Goal: Task Accomplishment & Management: Complete application form

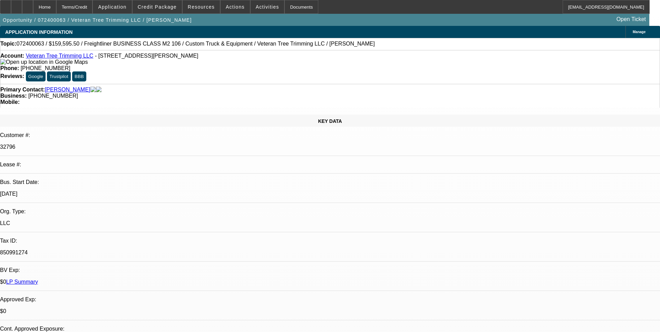
select select "0"
select select "2"
select select "0.1"
select select "4"
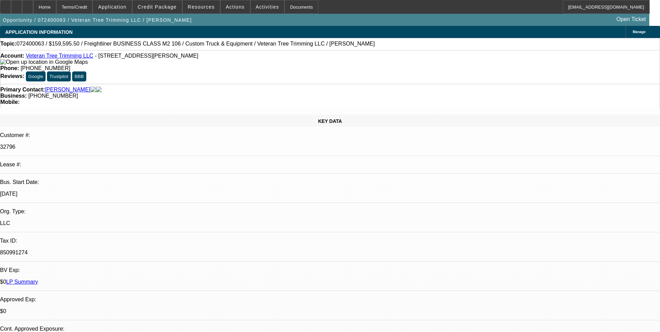
select select "0"
select select "2"
select select "0"
select select "6"
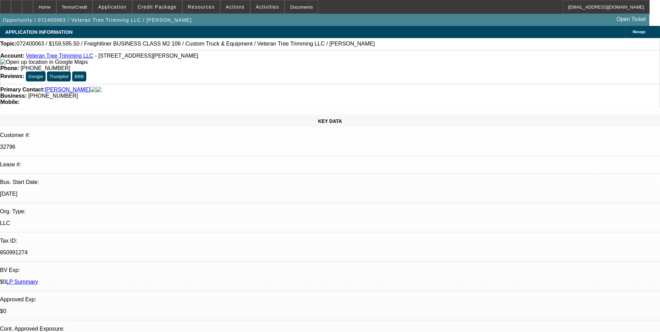
select select "0"
select select "2"
select select "0"
select select "6"
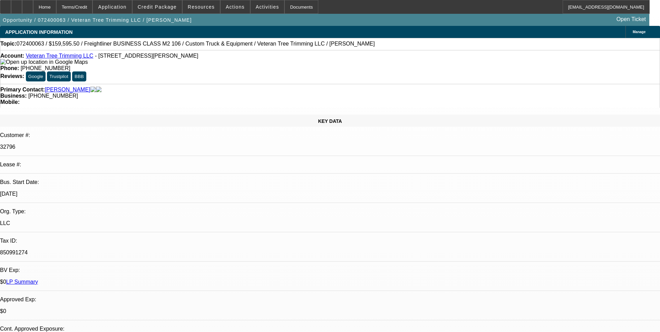
select select "0"
select select "2"
select select "0"
select select "6"
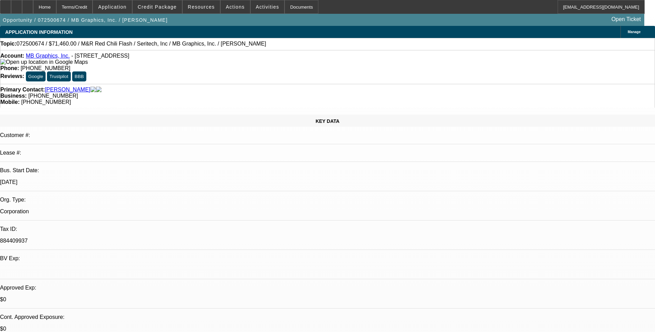
select select "0.1"
select select "0"
select select "0.1"
select select "0"
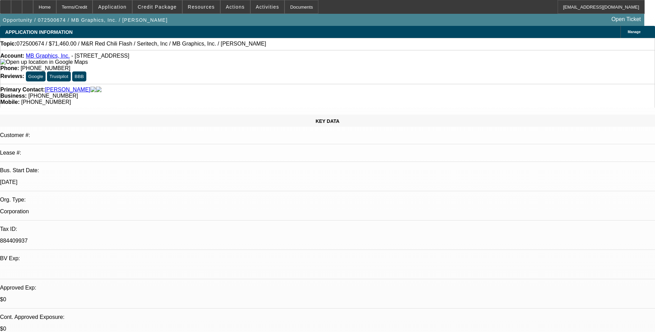
select select "0.1"
select select "0"
select select "0.1"
select select "0"
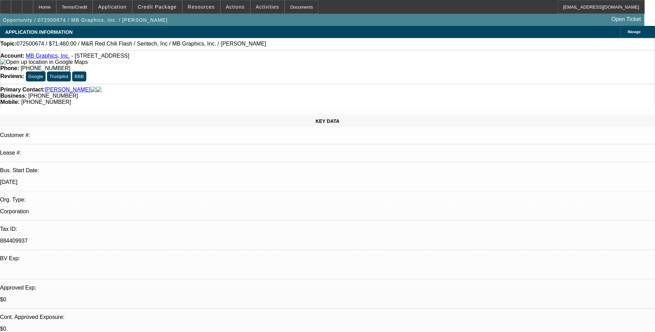
select select "0"
select select "0.1"
select select "1"
select select "5"
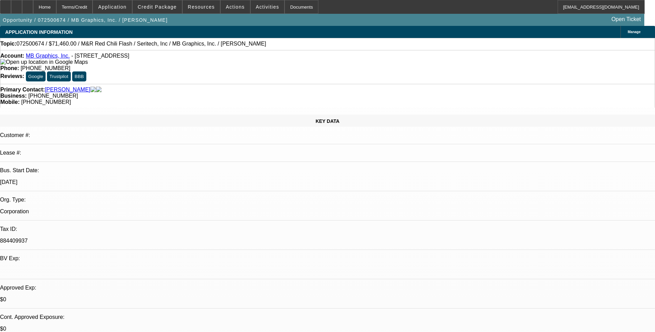
select select "1"
select select "5"
select select "1"
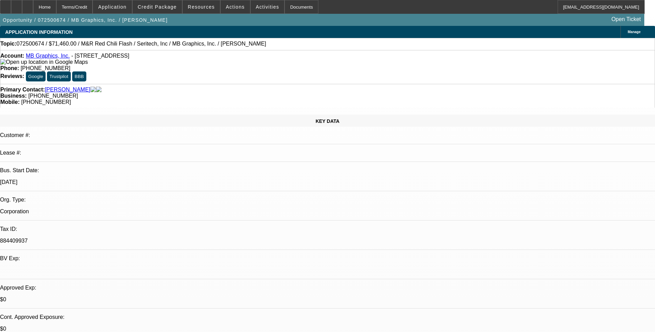
select select "5"
select select "1"
select select "5"
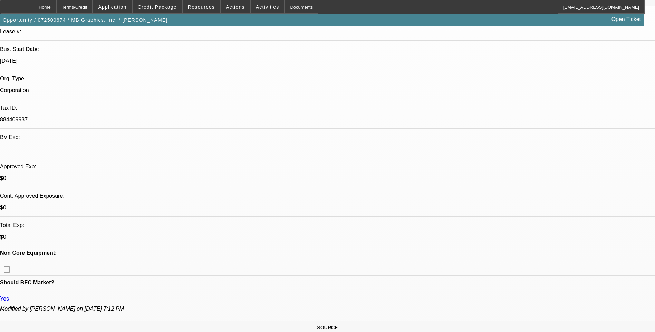
scroll to position [138, 0]
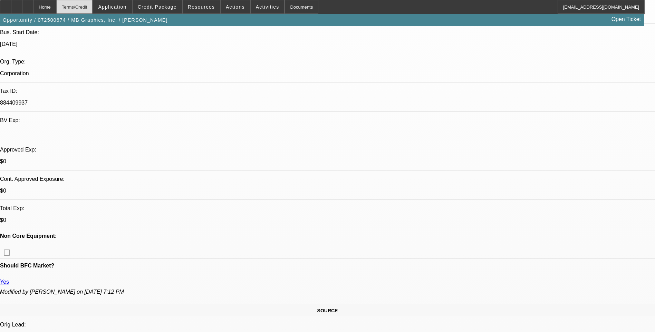
click at [87, 7] on div "Terms/Credit" at bounding box center [74, 7] width 37 height 14
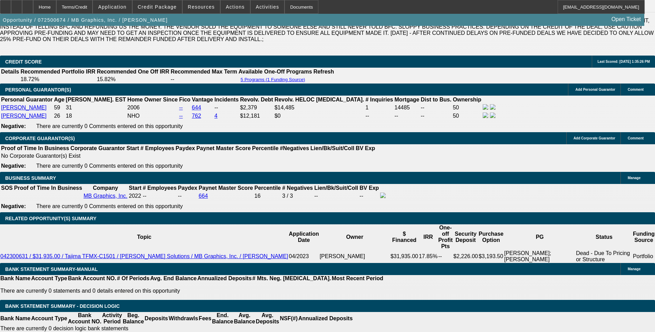
scroll to position [994, 0]
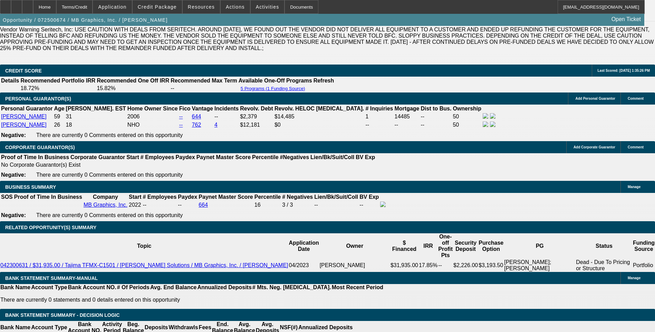
select select "0.1"
select select "0"
select select "0.1"
select select "5"
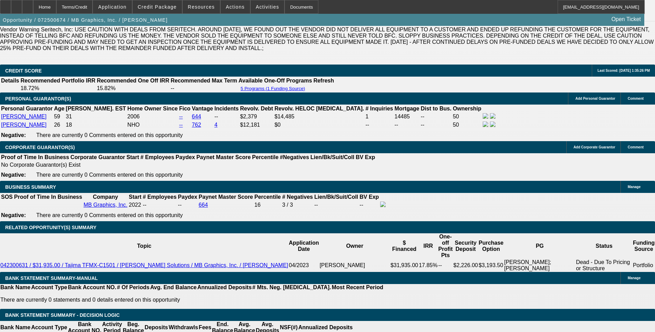
select select "0.1"
select select "0"
select select "0.1"
select select "5"
select select "0"
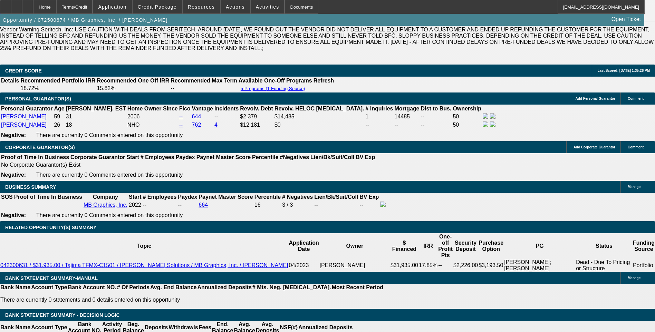
select select "2"
select select "0.1"
select select "4"
select select "0"
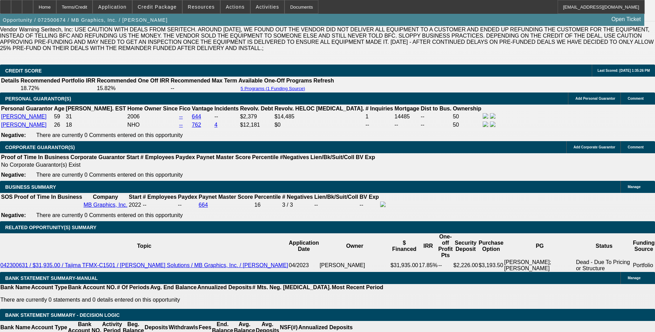
select select "2"
select select "0.1"
select select "4"
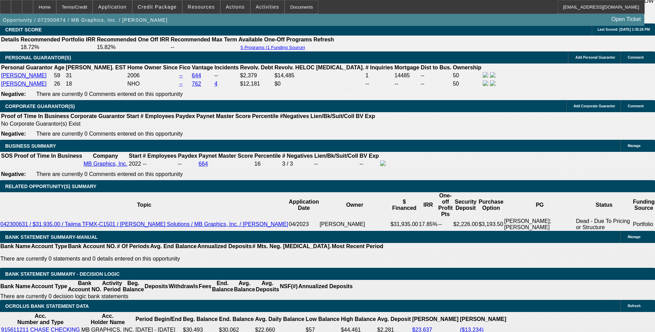
scroll to position [1028, 0]
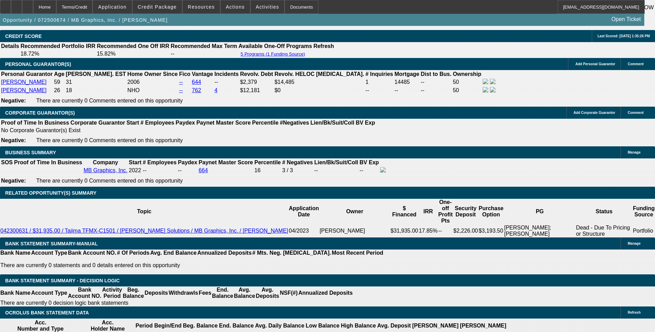
select select "0.1"
select select "0"
select select "0.1"
select select "5"
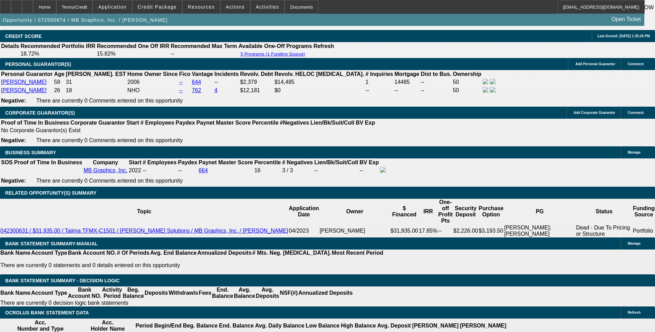
select select "0.1"
select select "0"
select select "0.1"
select select "5"
select select "0"
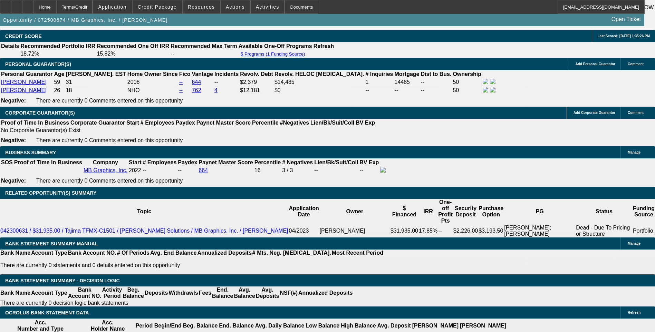
select select "0"
select select "0.1"
select select "5"
select select "0"
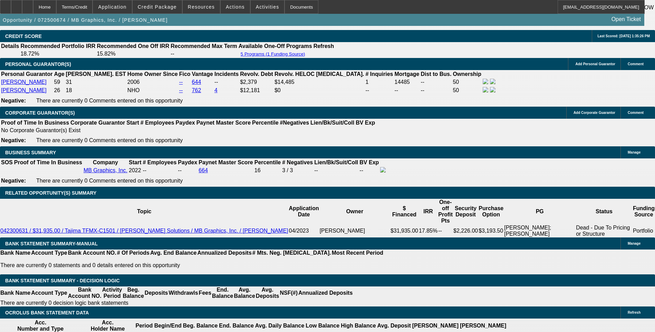
select select "0.1"
select select "5"
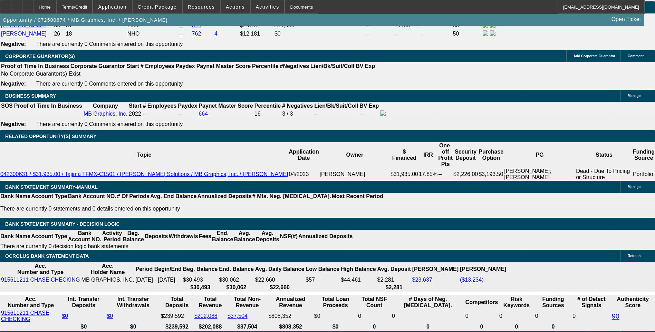
scroll to position [1097, 0]
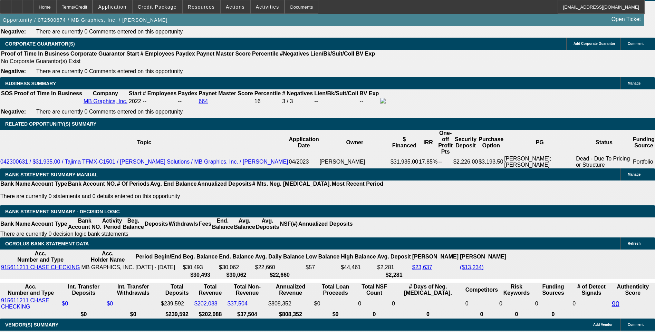
click at [432, 126] on div "APPLICATION INFORMATION Manage Topic: 072500674 / $71,460.00 / M&R Red Chili Fl…" at bounding box center [327, 136] width 655 height 2415
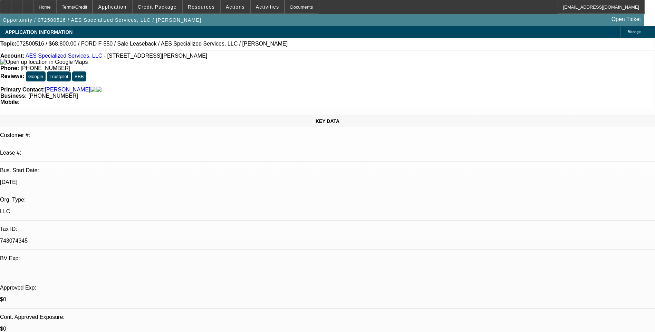
select select "0"
select select "0.2"
select select "0"
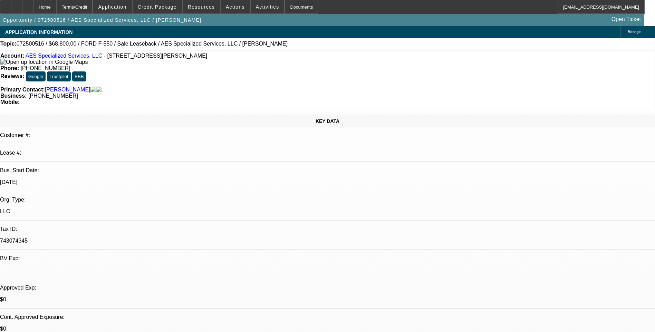
select select "0"
select select "0.2"
select select "0"
select select "0.1"
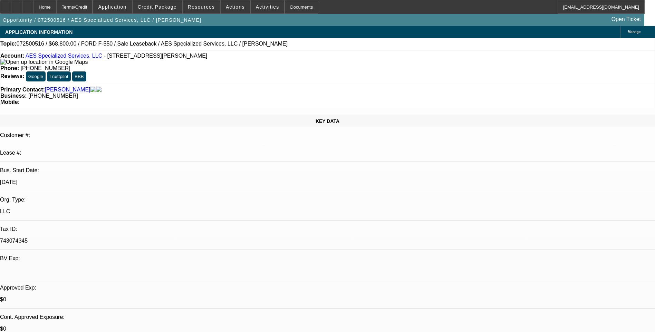
select select "0"
select select "1"
select select "6"
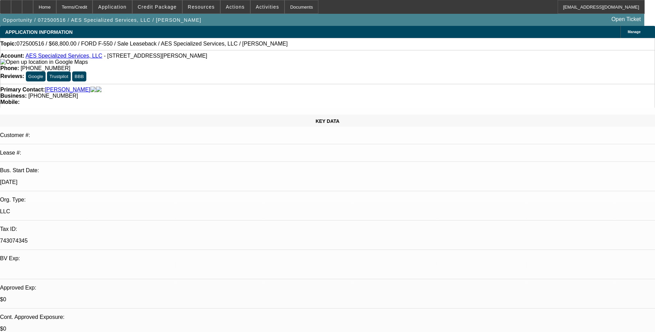
select select "1"
select select "6"
select select "1"
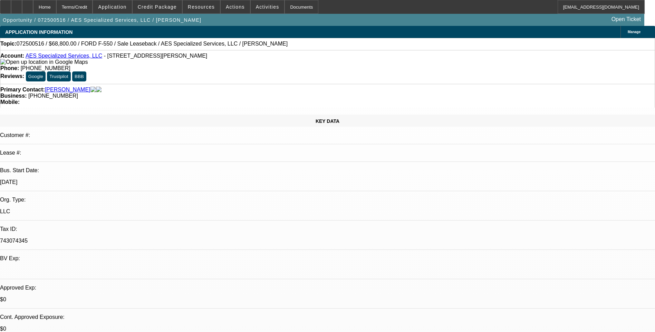
select select "6"
select select "1"
select select "6"
click at [89, 8] on div "Terms/Credit" at bounding box center [74, 7] width 37 height 14
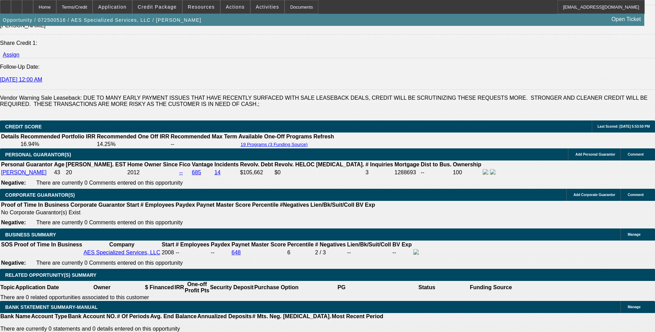
scroll to position [967, 0]
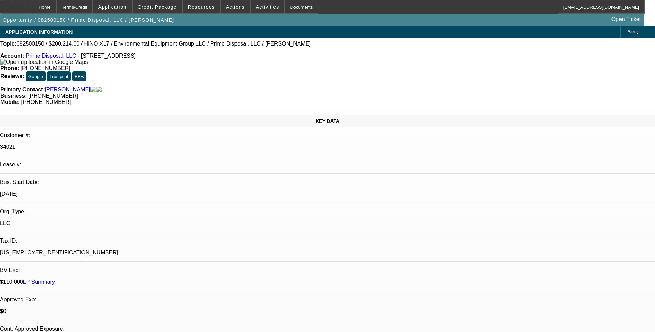
select select "0.1"
select select "0"
select select "0.1"
select select "0"
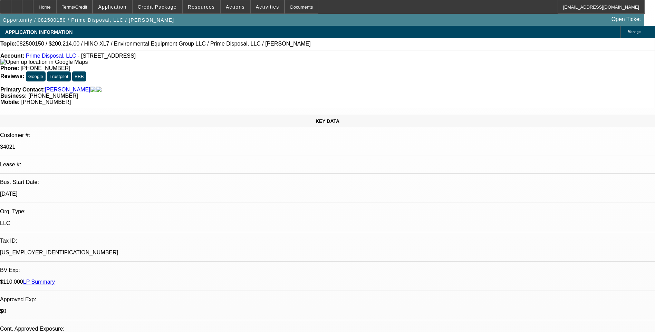
select select "0"
select select "0.1"
select select "0"
select select "0.1"
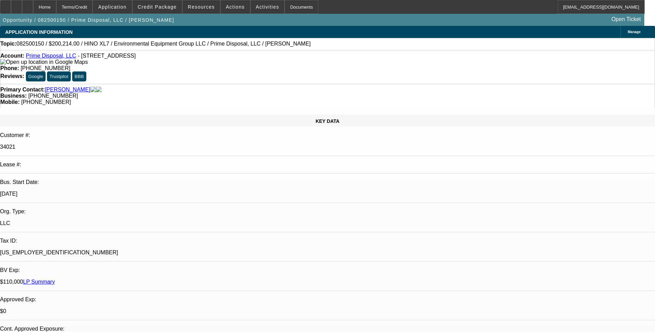
select select "0"
select select "1"
select select "6"
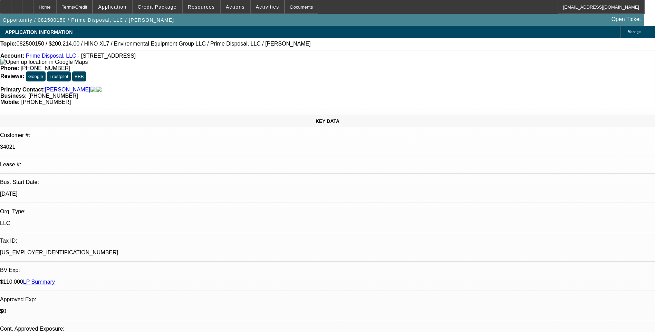
select select "1"
select select "6"
select select "1"
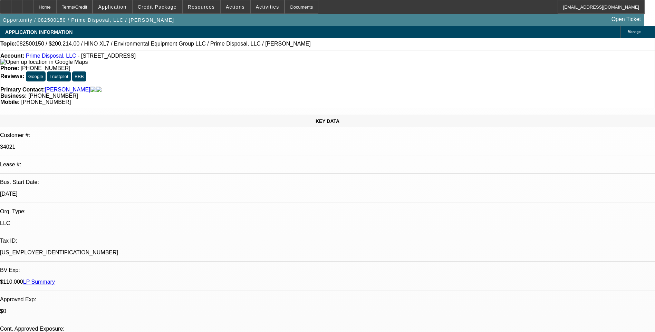
select select "6"
select select "1"
select select "6"
click at [431, 49] on div "Topic: 082500150 / $200,214.00 / HINO XL7 / Environmental Equipment Group LLC /…" at bounding box center [327, 44] width 655 height 12
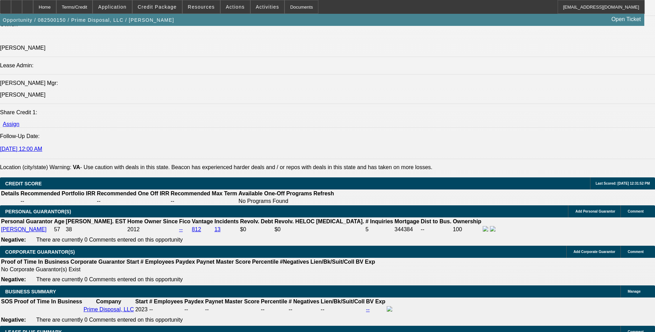
scroll to position [863, 0]
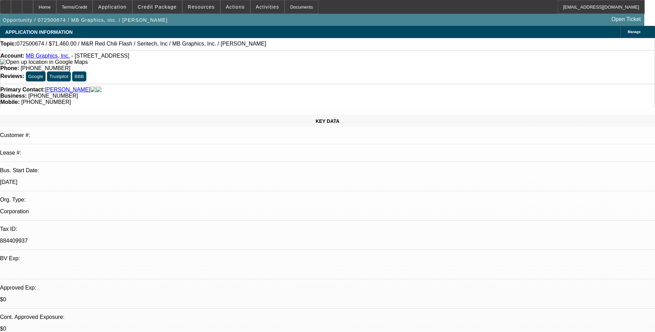
select select "0.1"
select select "0"
select select "0.1"
select select "0"
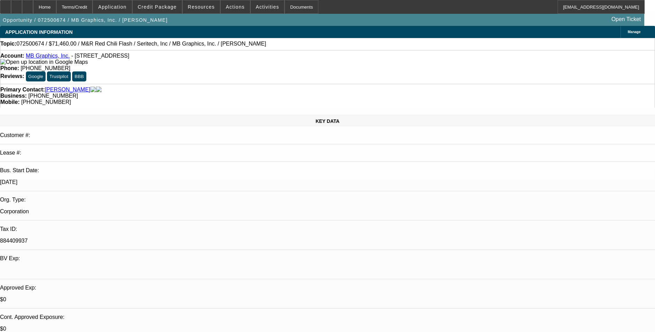
select select "0.1"
select select "0"
select select "0.1"
select select "0"
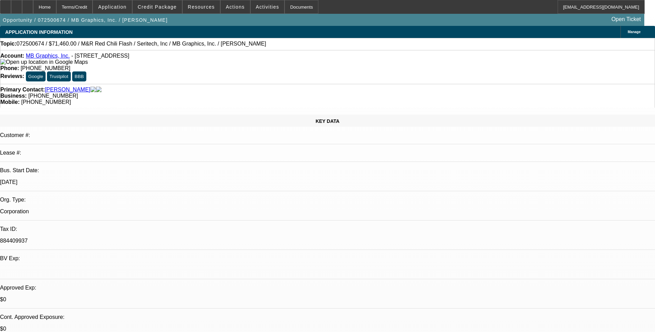
select select "0"
select select "0.1"
select select "1"
select select "5"
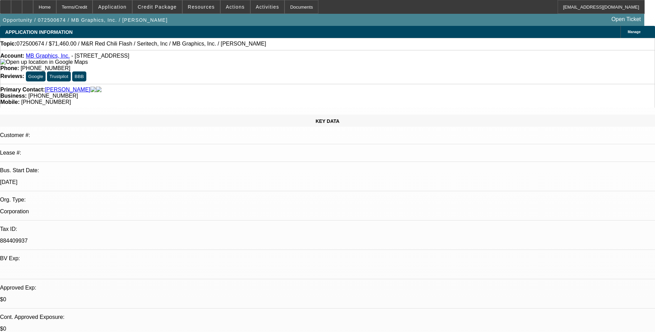
select select "1"
select select "5"
select select "1"
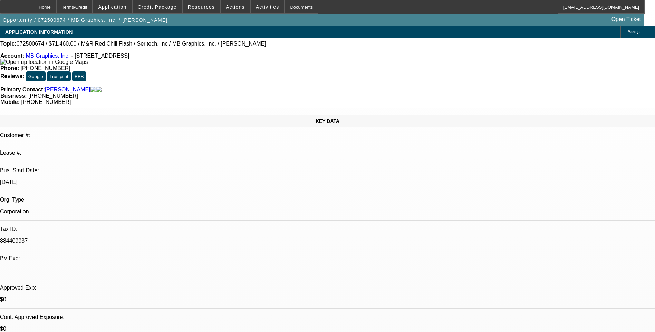
select select "5"
select select "1"
select select "5"
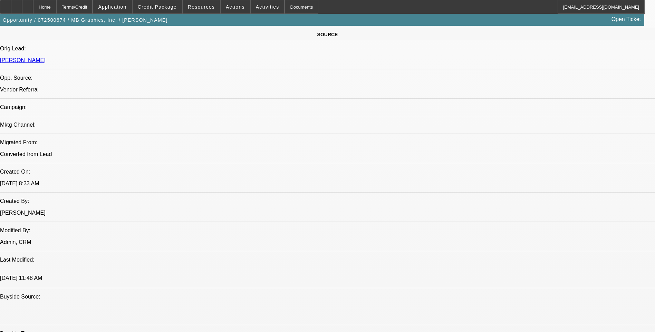
scroll to position [69, 0]
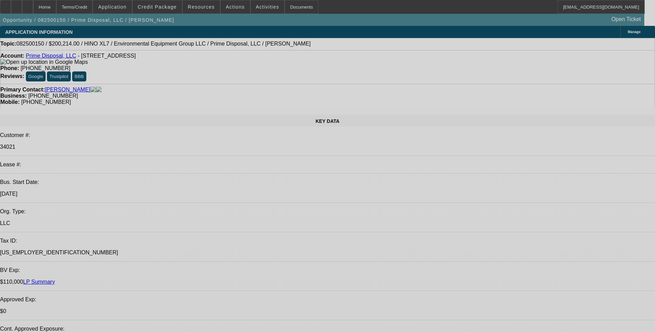
select select "0.1"
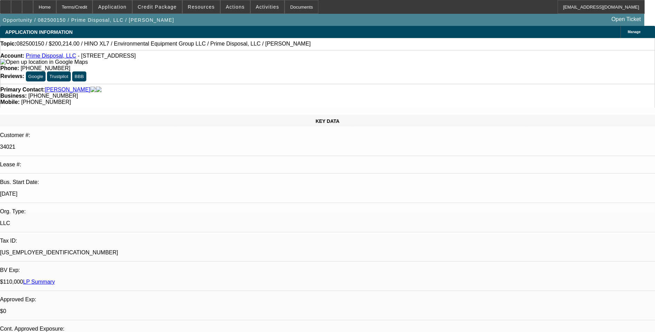
select select "0"
select select "0.1"
select select "0"
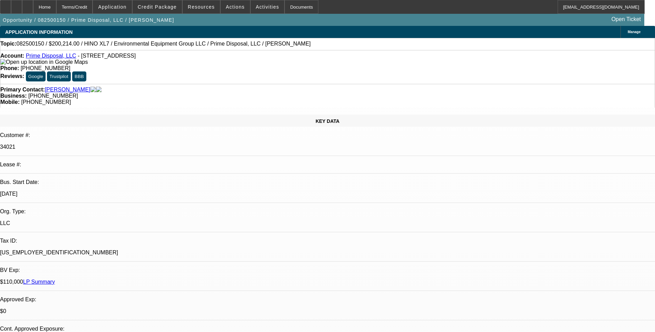
select select "0.1"
select select "0"
select select "0.1"
select select "0"
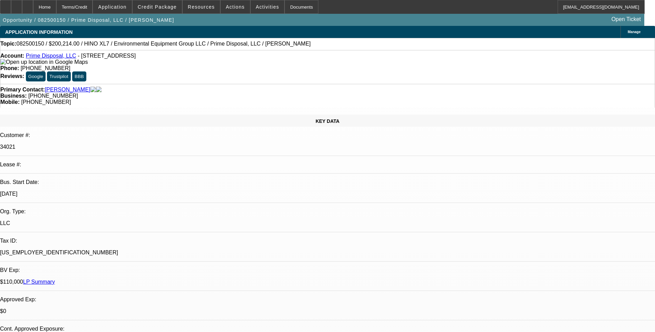
select select "0"
select select "1"
select select "6"
select select "1"
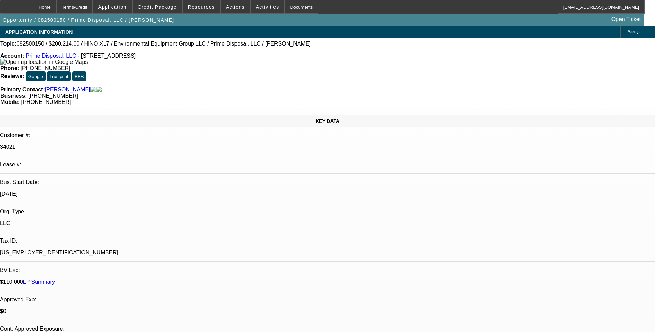
select select "1"
select select "6"
select select "1"
select select "6"
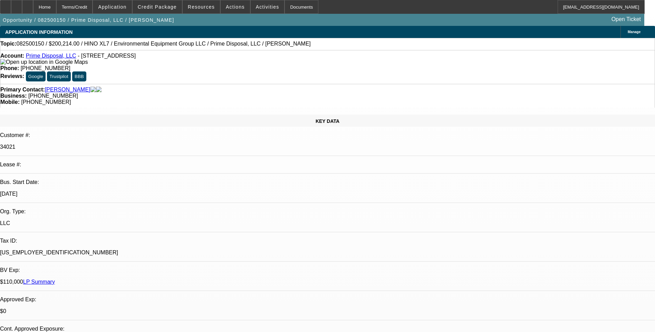
select select "1"
select select "6"
click at [163, 8] on span "Credit Package" at bounding box center [157, 7] width 39 height 6
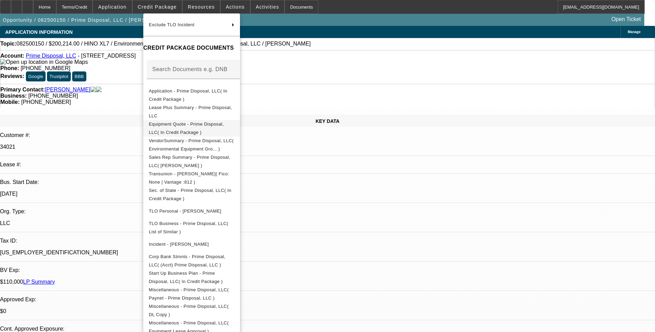
scroll to position [91, 0]
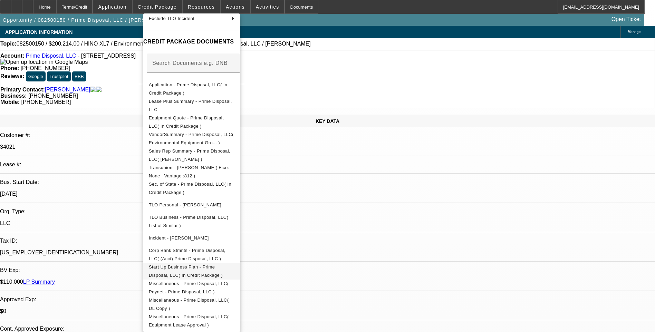
click at [223, 266] on span "Start Up Business Plan - Prime Disposal, LLC( In Credit Package )" at bounding box center [186, 270] width 74 height 13
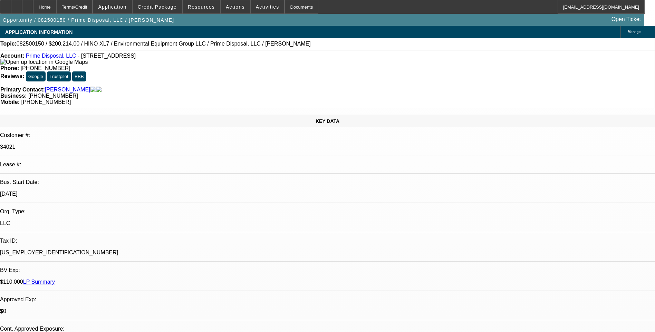
scroll to position [35, 0]
click at [119, 11] on span at bounding box center [112, 7] width 39 height 17
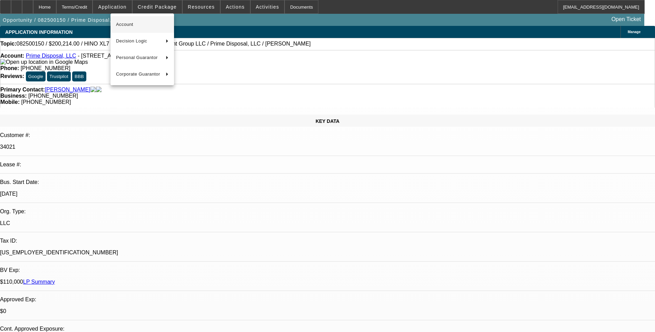
click at [126, 23] on span "Account" at bounding box center [142, 24] width 52 height 8
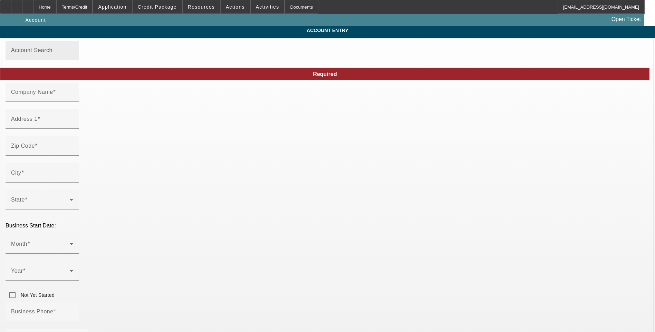
type input "Prime Disposal, LLC"
type input "50 Williamsburg Ln"
type input "22556"
type input "Stafford"
type input "(540) 724-3131"
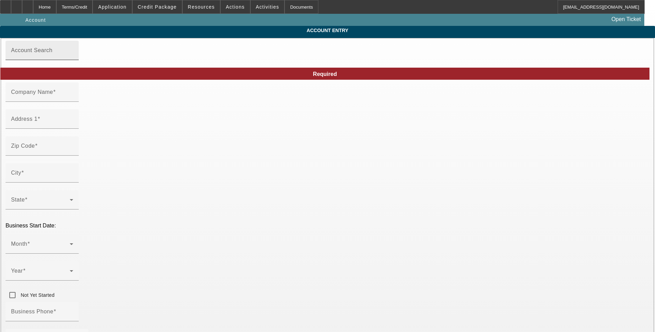
type input "Stafford"
type input "93-3397247"
type input "https://primedisposalva.com/"
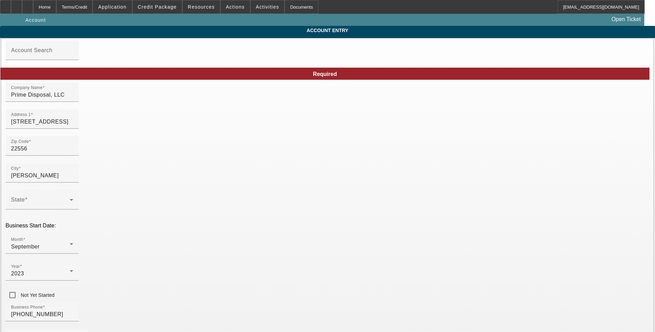
type input "8/6/2025"
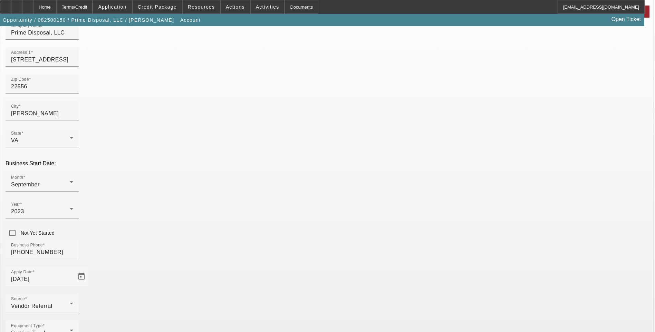
scroll to position [69, 0]
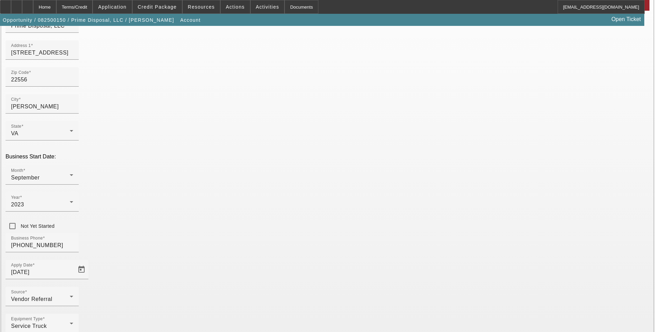
click at [56, 5] on div "Home" at bounding box center [44, 7] width 23 height 14
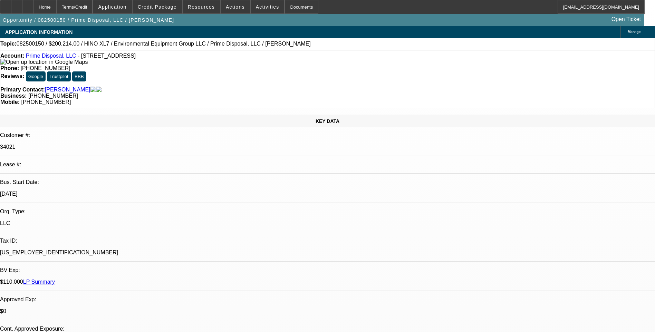
select select "0.1"
select select "0"
select select "6"
select select "0.1"
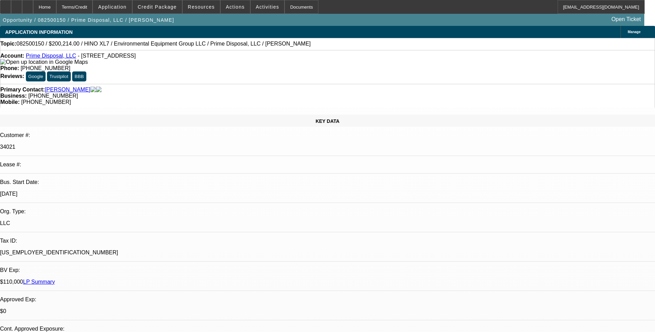
select select "0"
select select "6"
select select "0.1"
select select "0"
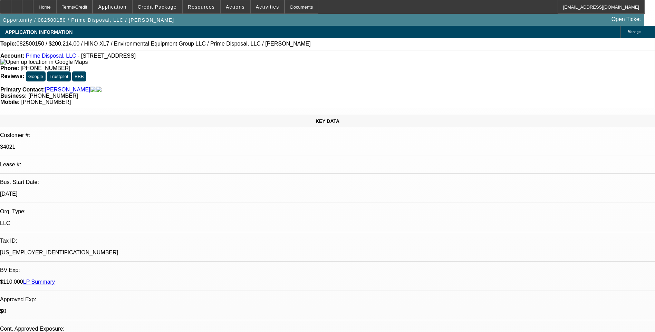
select select "0"
select select "6"
select select "0.1"
select select "0"
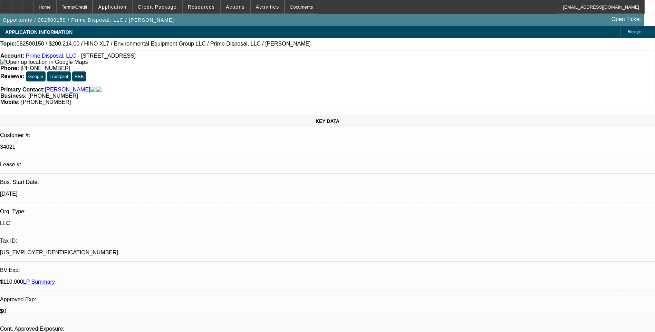
select select "6"
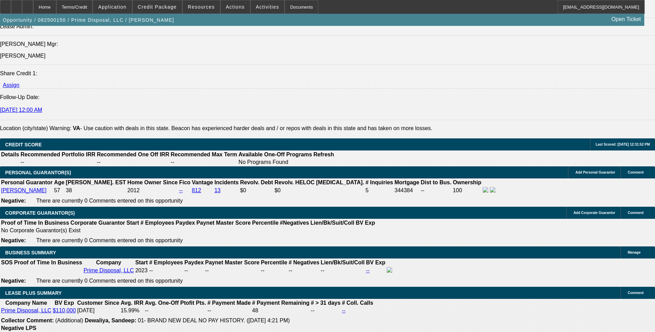
scroll to position [1105, 0]
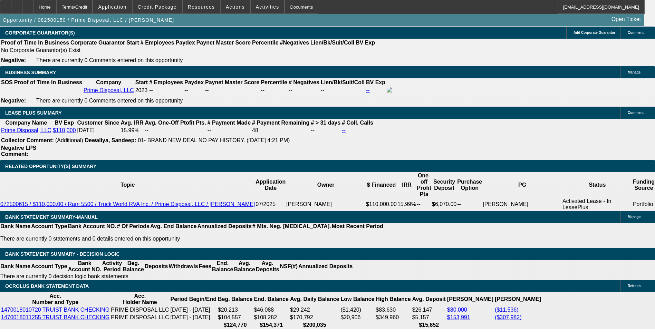
drag, startPoint x: 614, startPoint y: 235, endPoint x: 534, endPoint y: 243, distance: 80.5
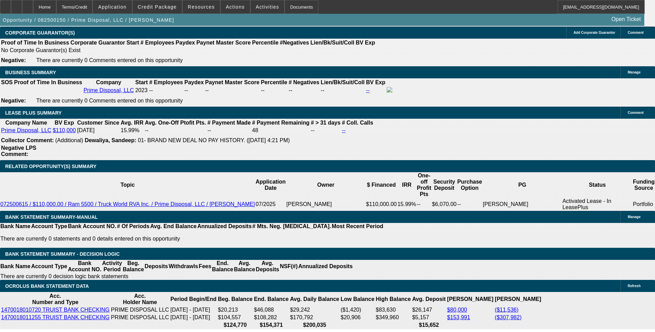
drag, startPoint x: 534, startPoint y: 243, endPoint x: 522, endPoint y: 243, distance: 12.1
copy div "10251 Fayettesville Rd, Bealeton, Va 22712"
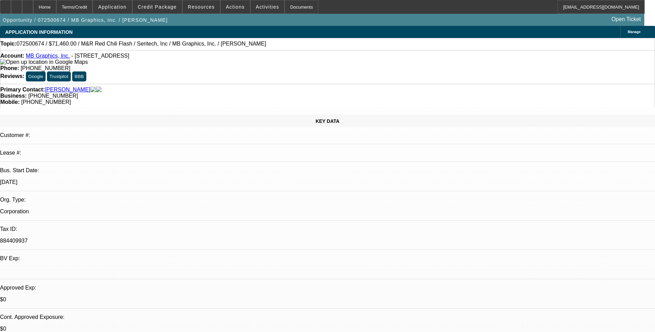
select select "0.1"
select select "0"
select select "0.1"
select select "0"
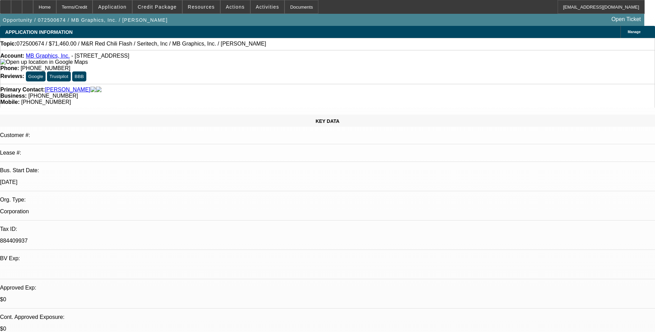
select select "0.1"
select select "0"
select select "0.1"
select select "0"
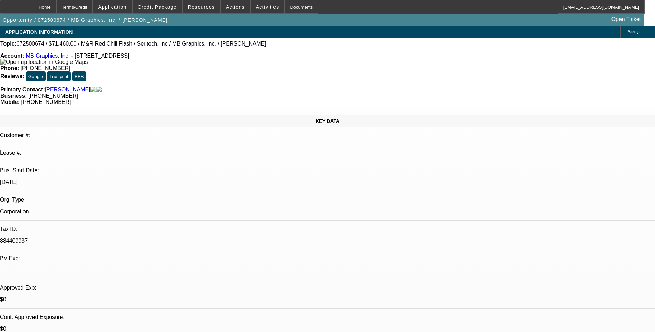
select select "0"
select select "0.1"
select select "1"
select select "5"
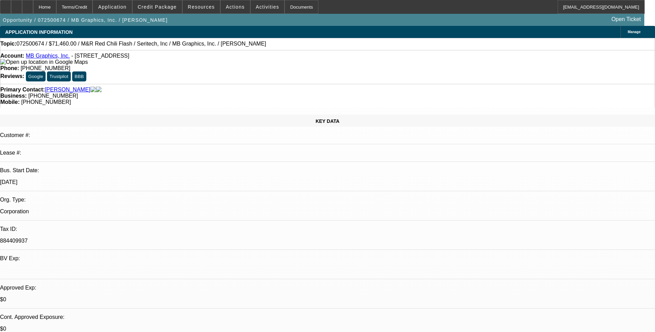
select select "1"
select select "5"
select select "1"
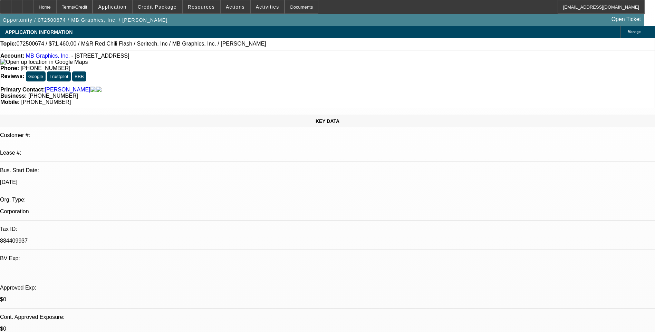
select select "5"
select select "1"
select select "5"
click at [93, 10] on div "Terms/Credit" at bounding box center [74, 7] width 37 height 14
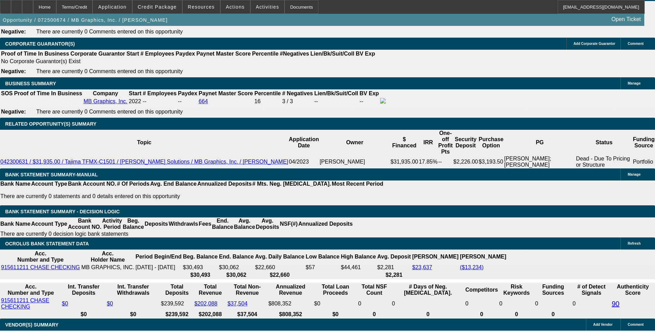
scroll to position [35, 0]
click at [167, 7] on span "Credit Package" at bounding box center [157, 7] width 39 height 6
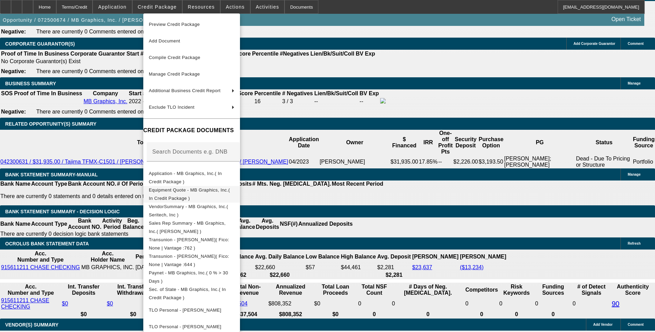
drag, startPoint x: 212, startPoint y: 194, endPoint x: 279, endPoint y: 52, distance: 156.8
click at [212, 194] on span "Equipment Quote - MB Graphics, Inc.( In Credit Package )" at bounding box center [189, 193] width 81 height 13
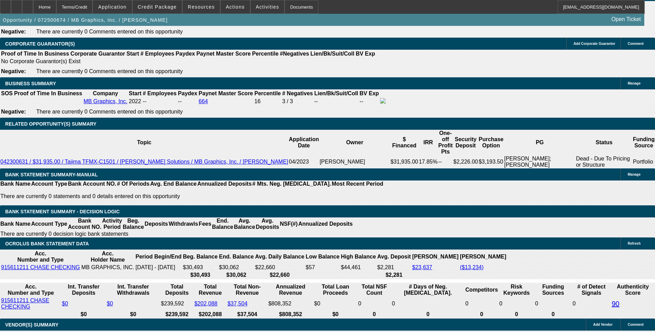
scroll to position [207, 0]
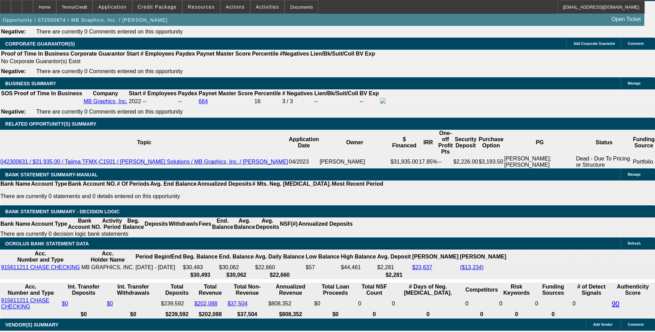
scroll to position [138, 0]
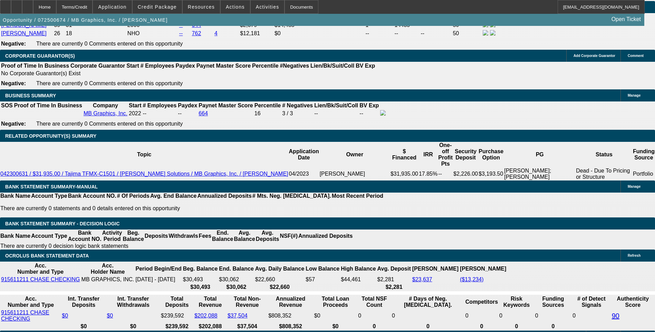
scroll to position [1097, 0]
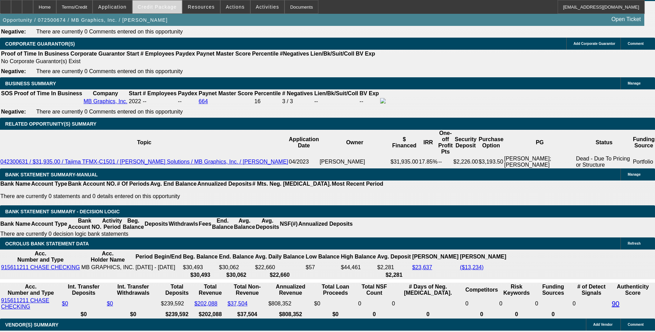
click at [168, 10] on span at bounding box center [157, 7] width 49 height 17
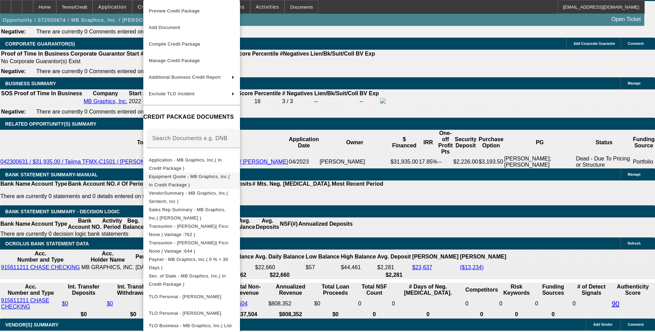
click at [220, 180] on span "Equipment Quote - MB Graphics, Inc.( In Credit Package )" at bounding box center [189, 180] width 81 height 13
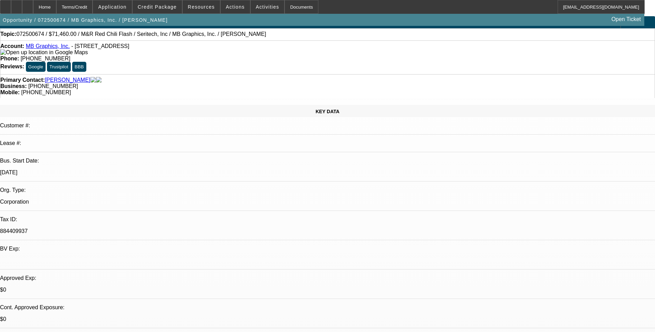
scroll to position [0, 0]
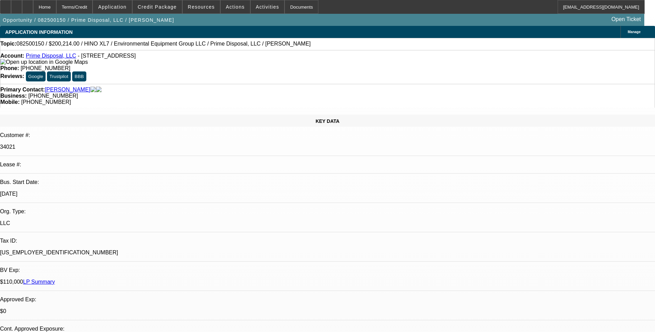
select select "0.1"
select select "0"
select select "0.1"
select select "0"
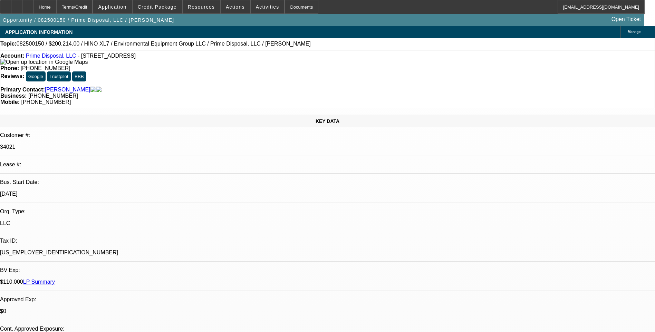
select select "0"
select select "0.1"
select select "0"
select select "0.1"
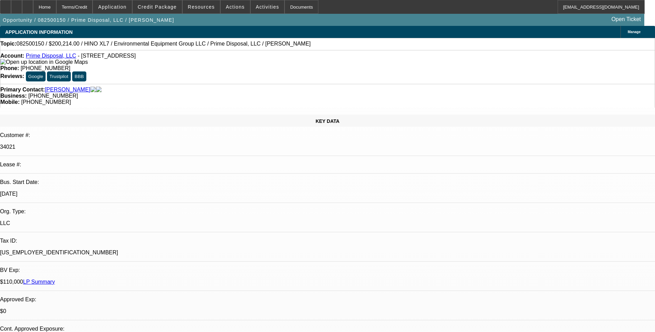
select select "0"
select select "1"
select select "6"
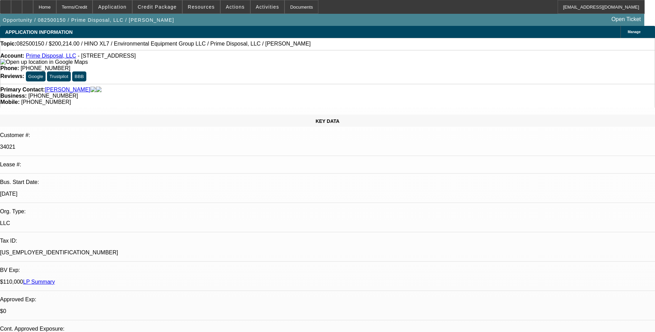
select select "1"
select select "6"
select select "1"
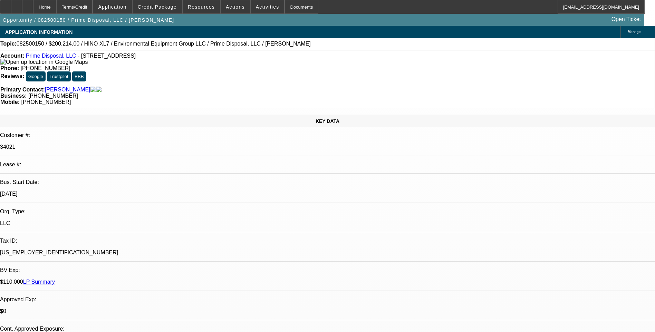
select select "6"
select select "1"
select select "6"
click at [22, 10] on div at bounding box center [16, 7] width 11 height 14
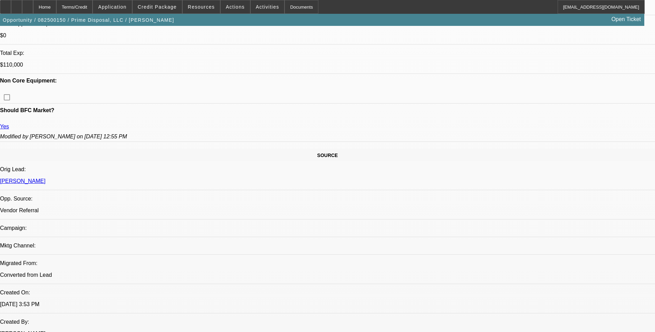
scroll to position [345, 0]
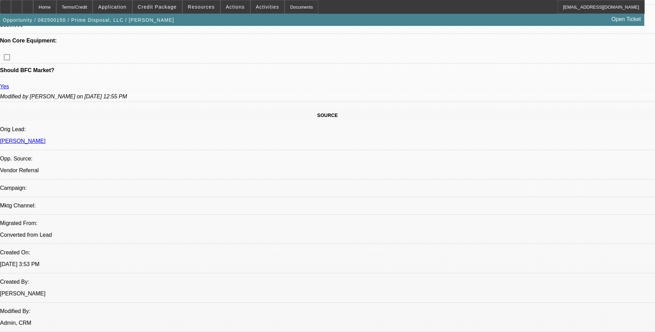
drag, startPoint x: 178, startPoint y: 0, endPoint x: 202, endPoint y: 157, distance: 158.5
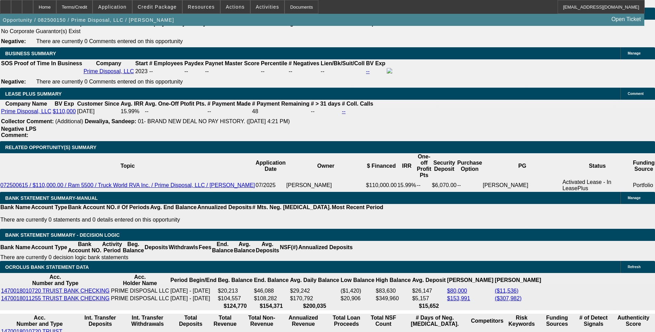
scroll to position [1139, 0]
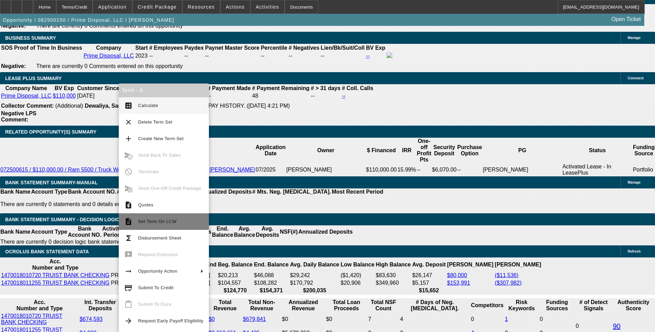
click at [150, 221] on span "Set Term On LCW" at bounding box center [157, 221] width 38 height 5
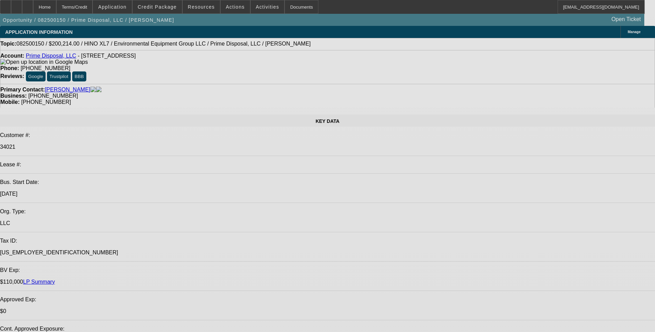
select select "0.1"
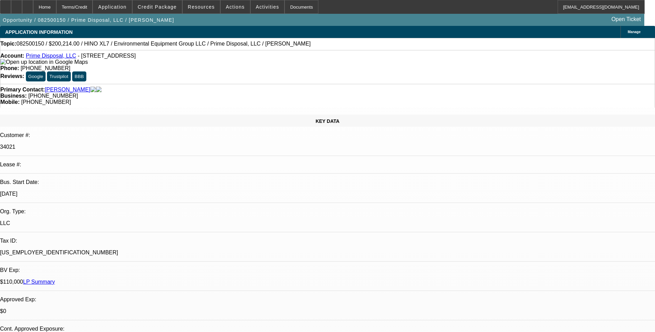
select select "0"
select select "0.1"
select select "0"
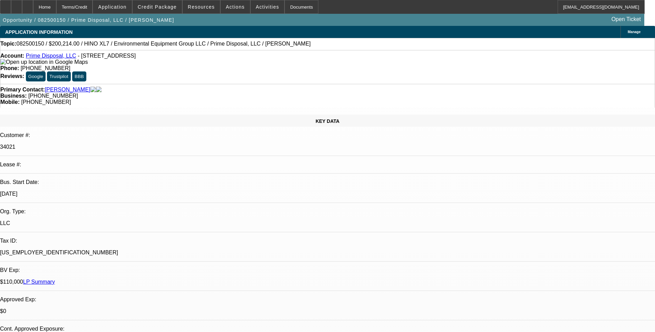
select select "0.1"
select select "0"
select select "0.1"
select select "0"
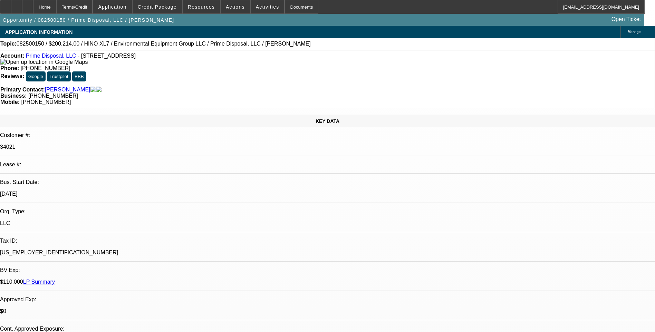
select select "0"
select select "1"
select select "6"
select select "1"
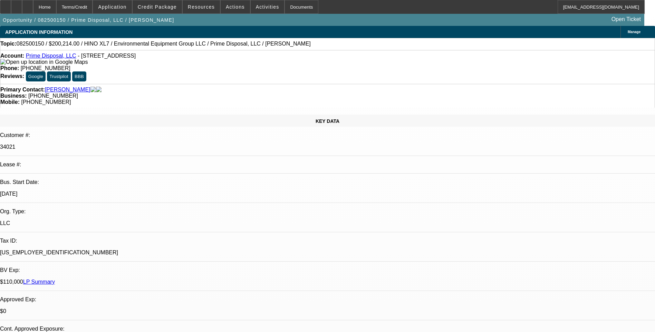
select select "1"
select select "6"
select select "1"
select select "6"
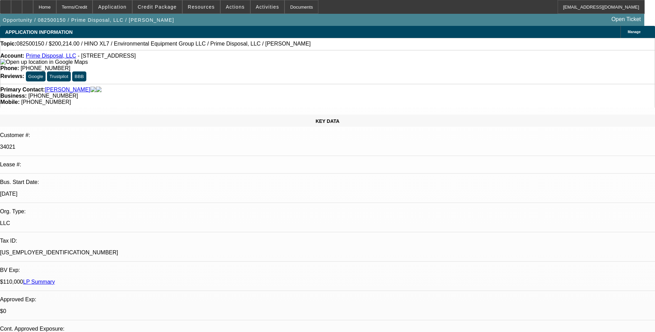
select select "1"
select select "6"
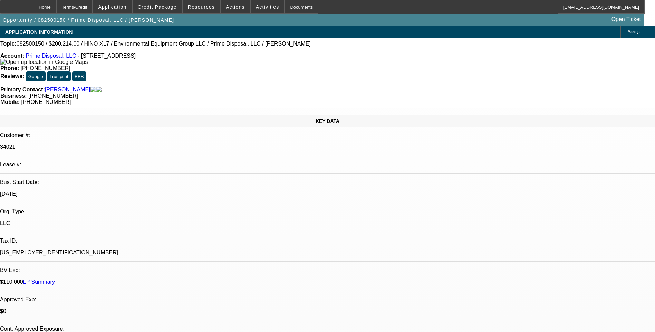
click at [166, 9] on span "Credit Package" at bounding box center [157, 7] width 39 height 6
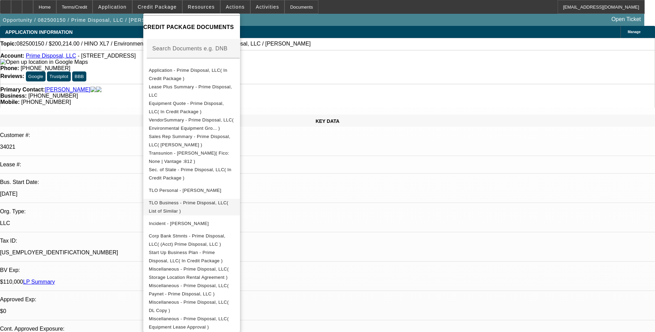
scroll to position [108, 0]
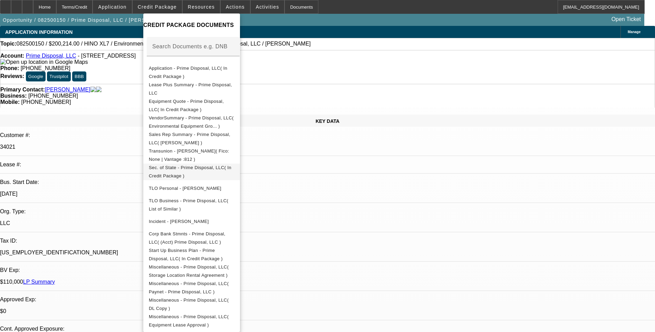
click at [205, 170] on span "Sec. of State - Prime Disposal, LLC( In Credit Package )" at bounding box center [192, 172] width 86 height 17
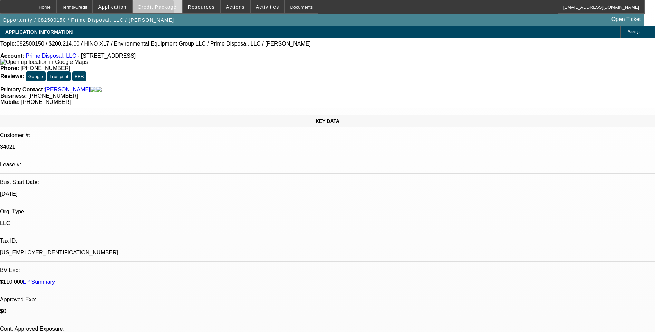
click at [161, 9] on span "Credit Package" at bounding box center [157, 7] width 39 height 6
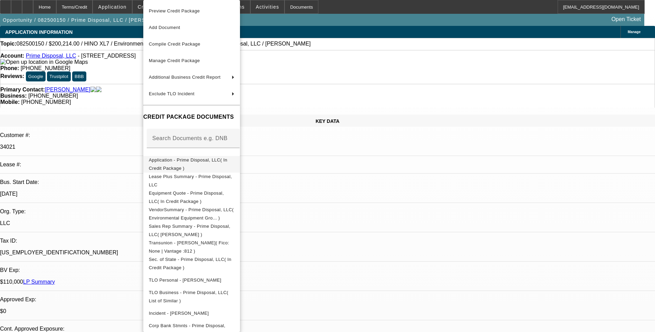
click at [226, 167] on button "Application - Prime Disposal, LLC( In Credit Package )" at bounding box center [191, 164] width 97 height 17
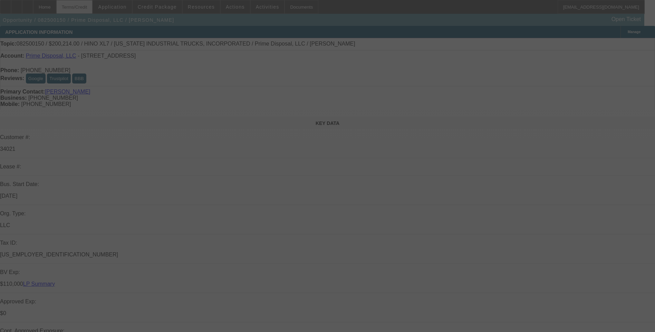
select select "0.1"
select select "0"
select select "0.1"
select select "0"
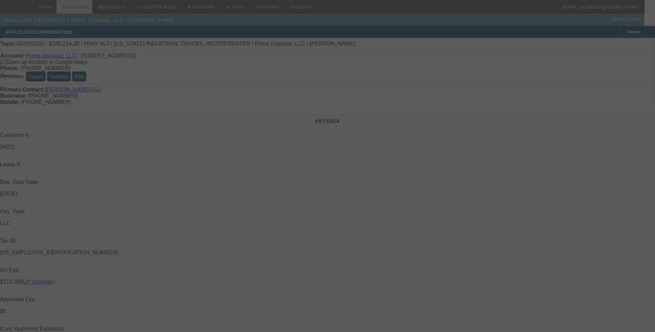
select select "0"
select select "0.1"
select select "0"
select select "0.1"
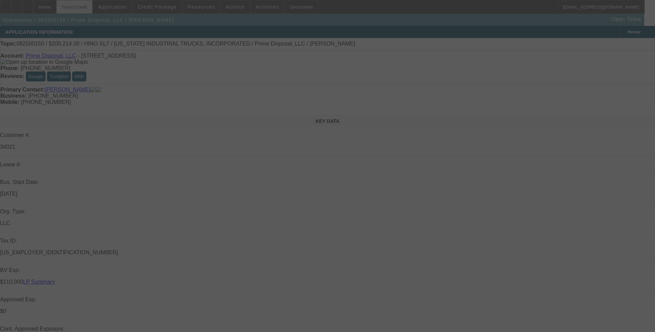
select select "0"
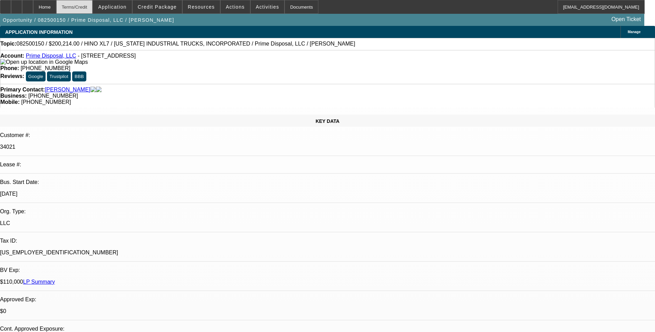
select select "1"
select select "6"
select select "1"
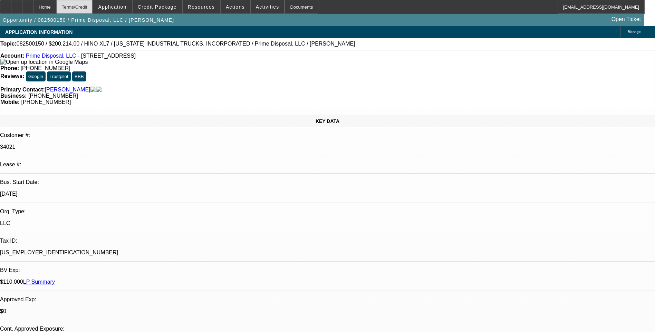
select select "6"
select select "1"
select select "6"
select select "1"
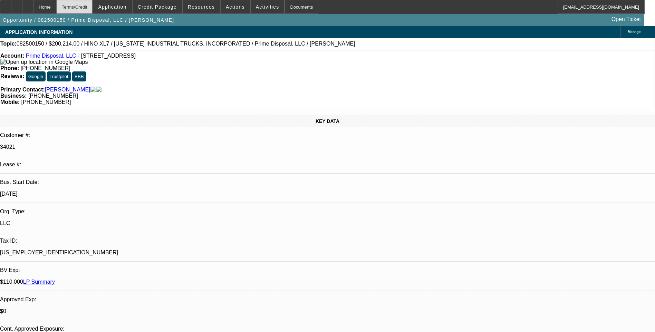
select select "1"
select select "6"
click at [93, 7] on div "Terms/Credit" at bounding box center [74, 7] width 37 height 14
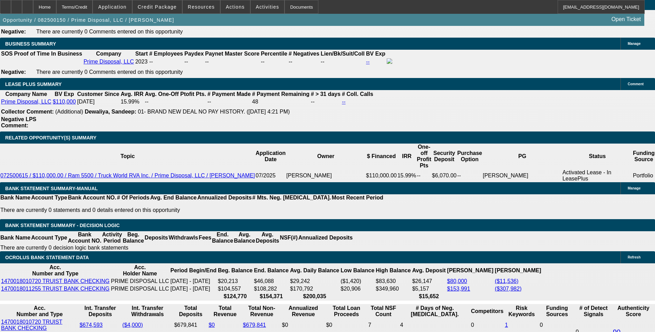
scroll to position [1141, 0]
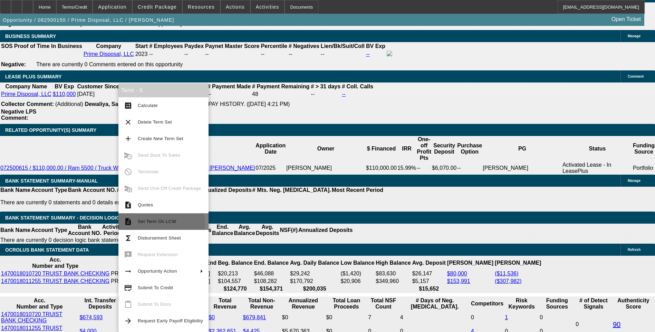
click at [158, 223] on span "Set Term On LCW" at bounding box center [157, 221] width 38 height 5
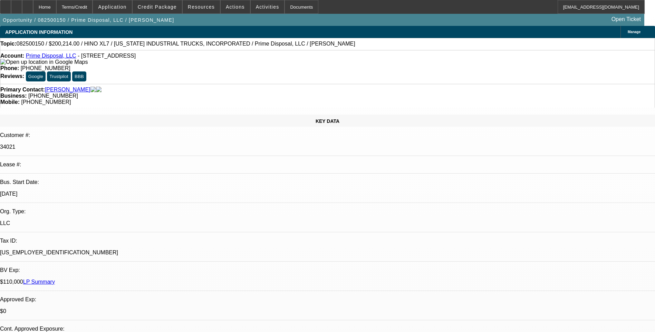
select select "0.1"
select select "0"
select select "0.1"
select select "0"
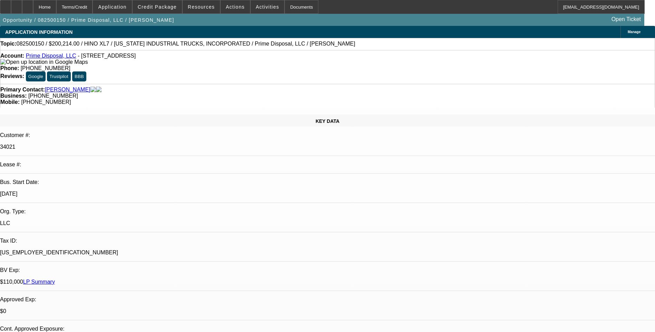
select select "0"
select select "0.1"
select select "0"
select select "0.1"
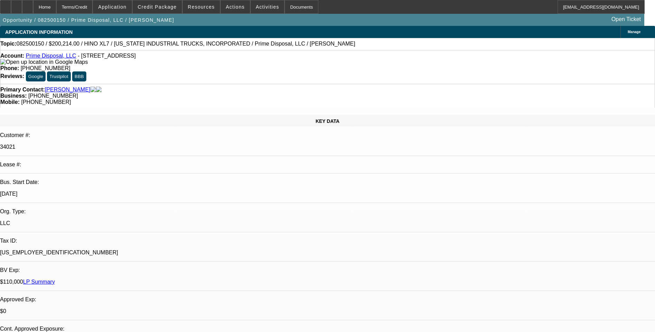
select select "0"
select select "1"
select select "6"
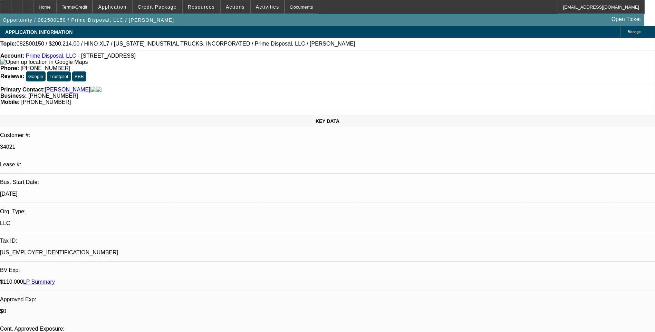
select select "1"
select select "6"
select select "1"
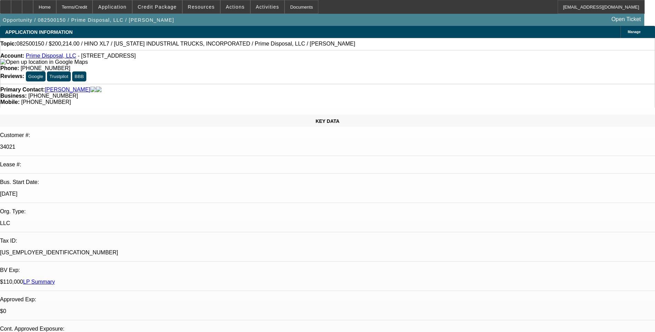
select select "6"
select select "1"
select select "6"
click at [93, 8] on div "Terms/Credit" at bounding box center [74, 7] width 37 height 14
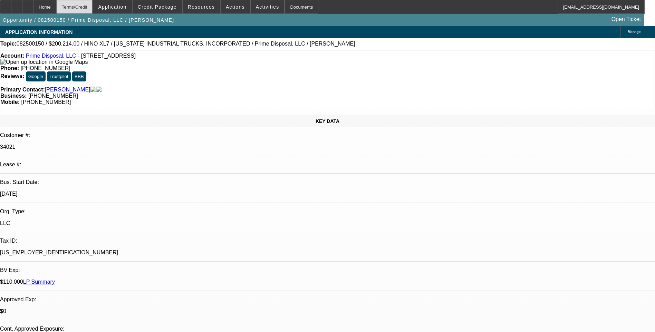
scroll to position [1107, 0]
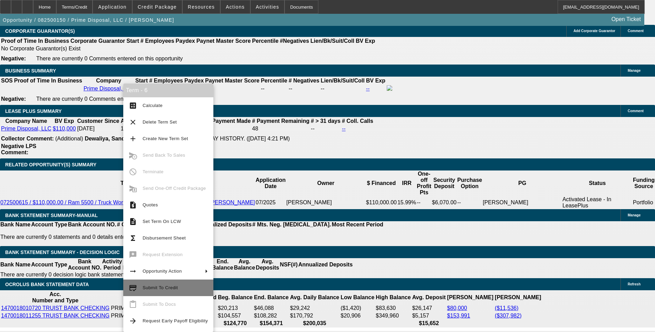
click at [161, 292] on button "credit_score Submit To Credit" at bounding box center [168, 288] width 90 height 17
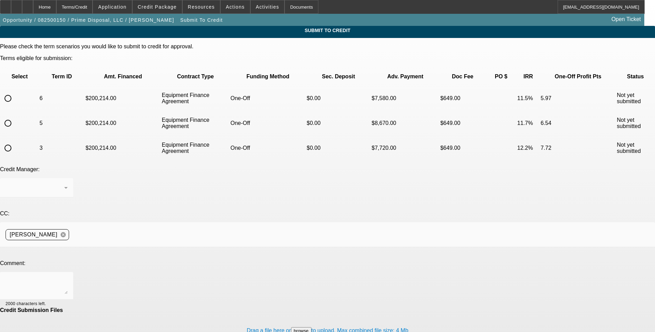
click at [15, 91] on input "radio" at bounding box center [8, 98] width 14 height 14
radio input "true"
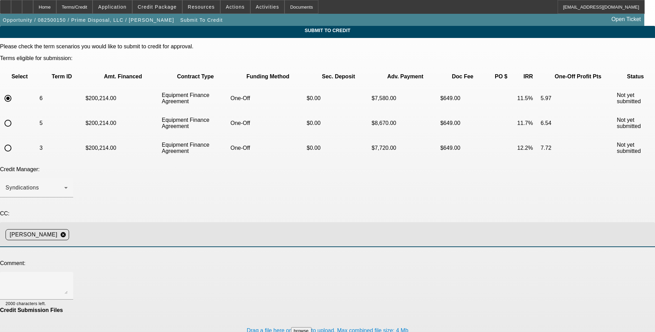
click at [159, 228] on input at bounding box center [359, 235] width 575 height 14
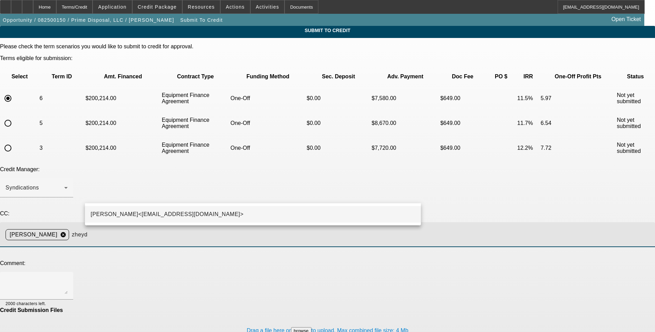
type input "zheyd"
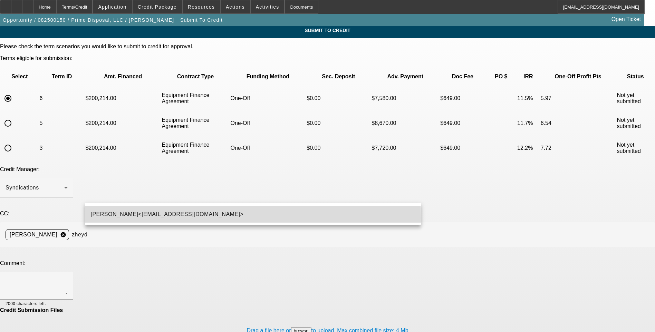
click at [138, 218] on span "Zachary Heyd<ZHeyd@beaconfunding.com>" at bounding box center [166, 214] width 153 height 8
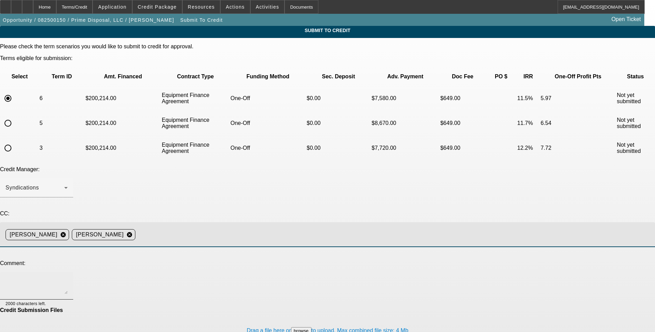
click at [68, 278] on textarea at bounding box center [37, 286] width 62 height 17
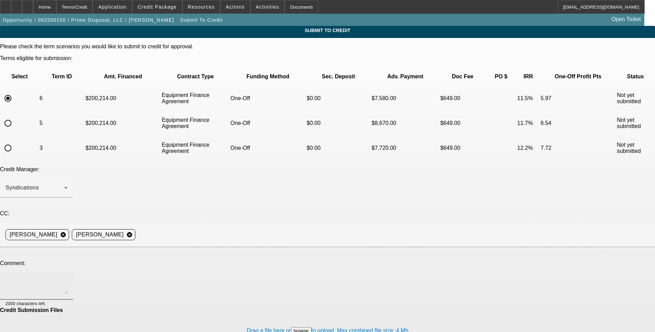
click at [68, 278] on textarea at bounding box center [37, 286] width 62 height 17
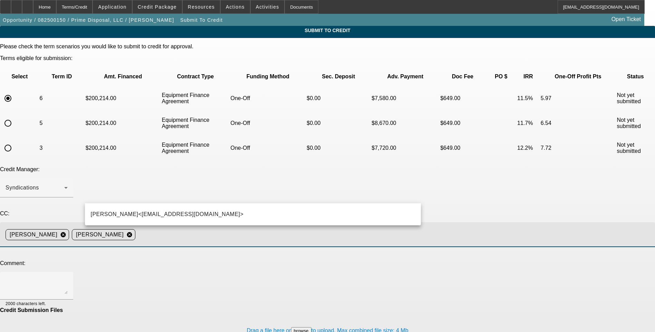
click at [200, 228] on input at bounding box center [392, 235] width 509 height 14
click at [509, 242] on div "Submit To Credit Please check the term scenarios you would like to submit to cr…" at bounding box center [327, 294] width 655 height 537
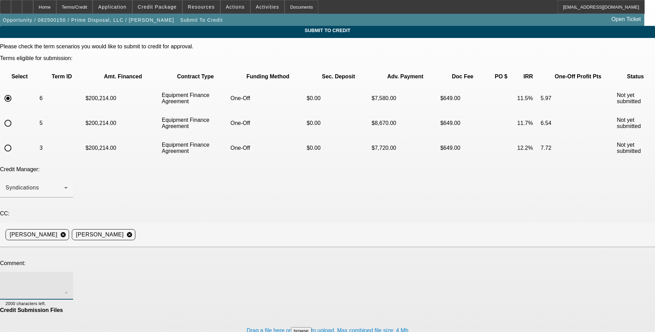
click at [68, 278] on textarea at bounding box center [37, 286] width 62 height 17
drag, startPoint x: 344, startPoint y: 220, endPoint x: 391, endPoint y: 225, distance: 46.8
click at [68, 278] on textarea "Prime disposal rents the equipment location (rental agreement uploaded in misc)…" at bounding box center [37, 286] width 62 height 17
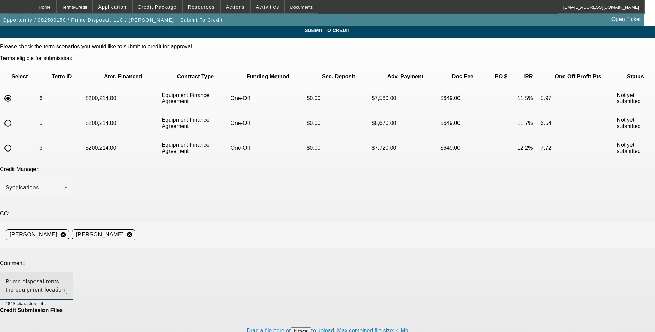
click at [68, 278] on textarea "Prime disposal rents the equipment location (rental agreement uploaded in misc)…" at bounding box center [37, 286] width 62 height 17
type textarea "Prime disposal rents the equipment location (rental agreement uploaded in misc)…"
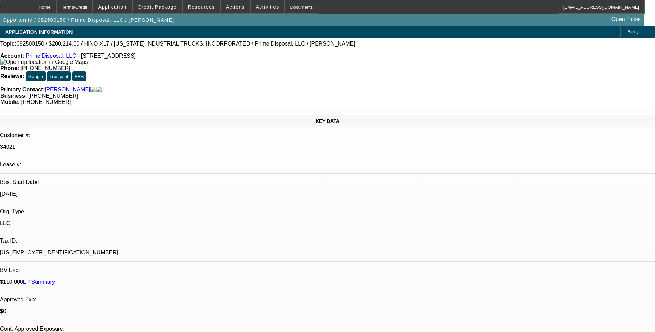
select select "0.1"
select select "0"
select select "6"
select select "0.1"
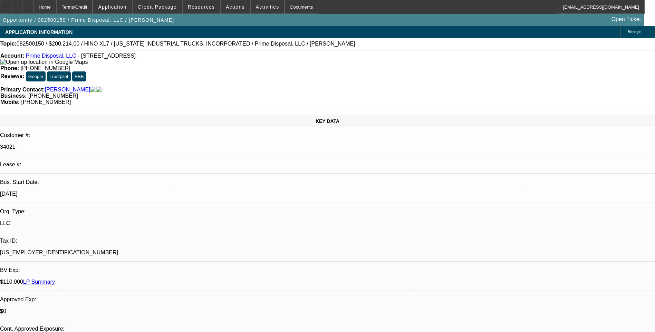
select select "0"
select select "6"
select select "0.1"
select select "0"
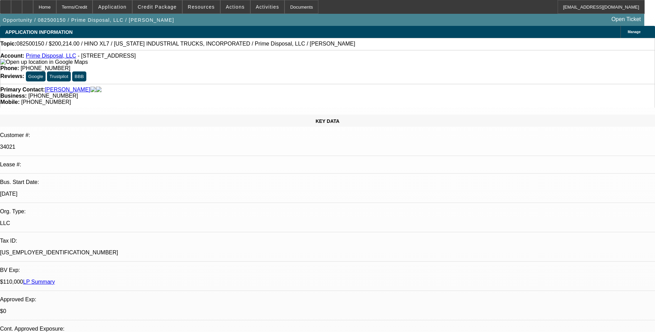
select select "0"
select select "6"
select select "0.1"
select select "0"
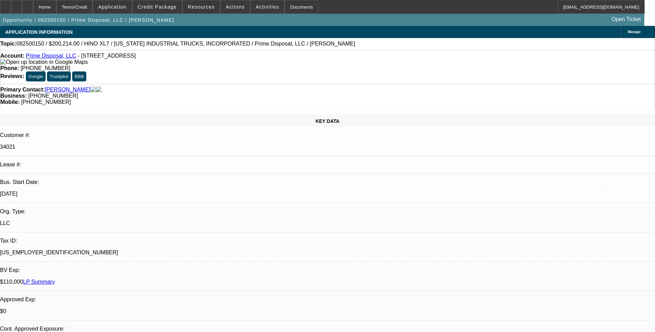
select select "6"
